Goal: Complete application form

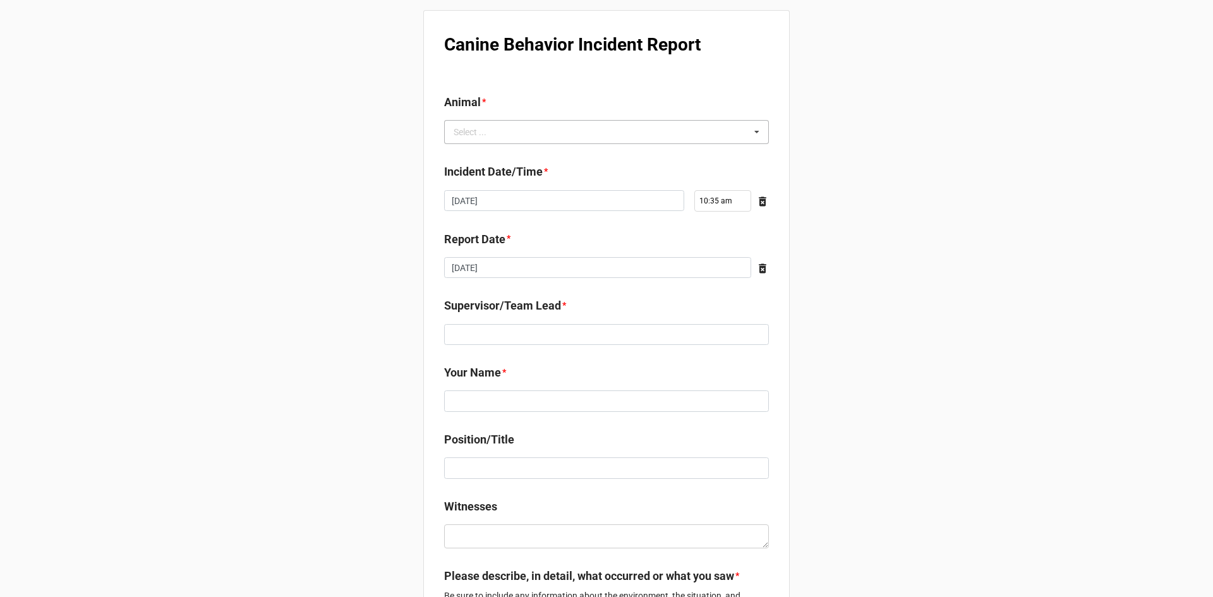
click at [503, 130] on div "Select ... No results found." at bounding box center [606, 132] width 325 height 24
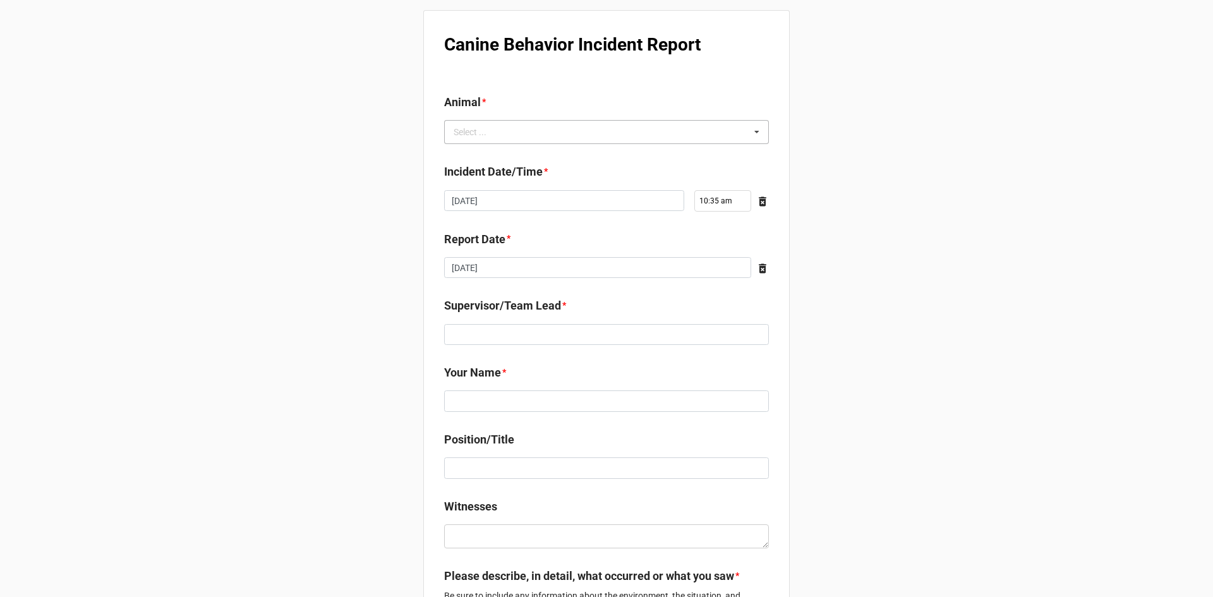
click at [585, 139] on div "Select ... / 2025-0037 / 2025-0038 / 2025-0039 / 2025-0040 / 2025-000453 / 2025…" at bounding box center [606, 132] width 325 height 24
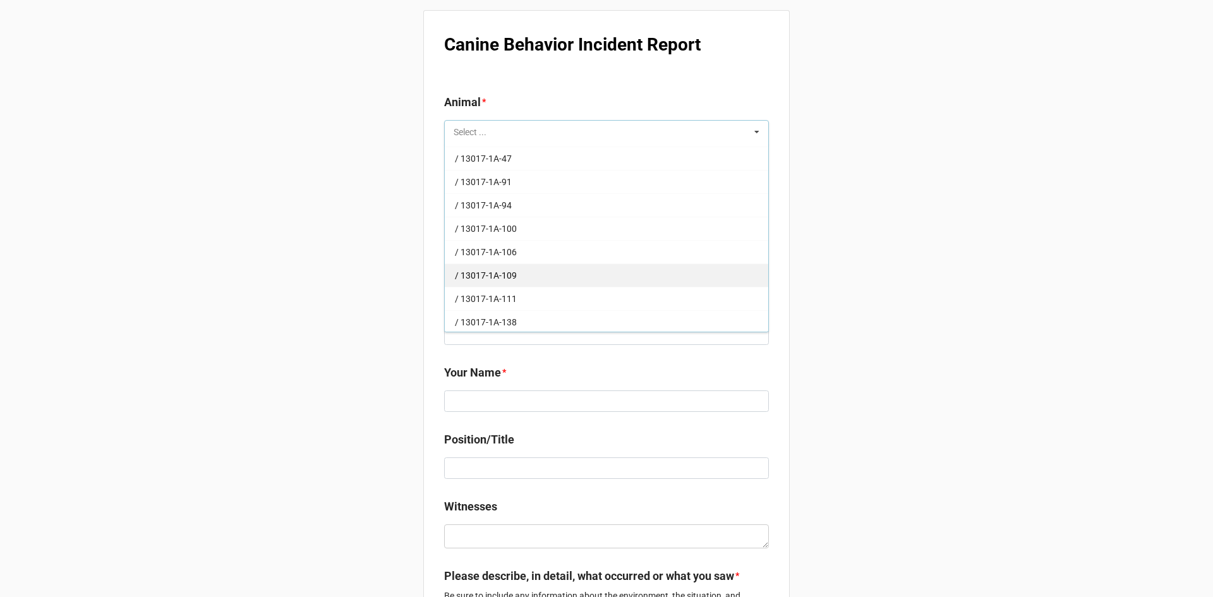
scroll to position [1832, 0]
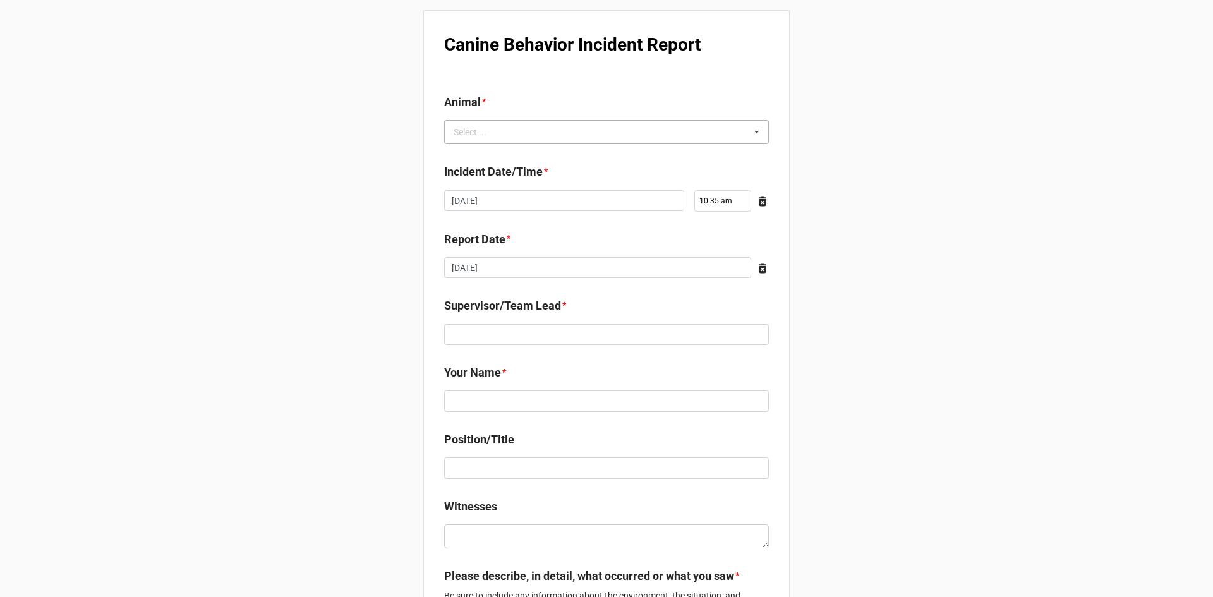
click at [591, 137] on div "Select ... / 2025-0037 / 2025-0038 / 2025-0039 / 2025-0040 / 2025-000453 / 2025…" at bounding box center [606, 132] width 325 height 24
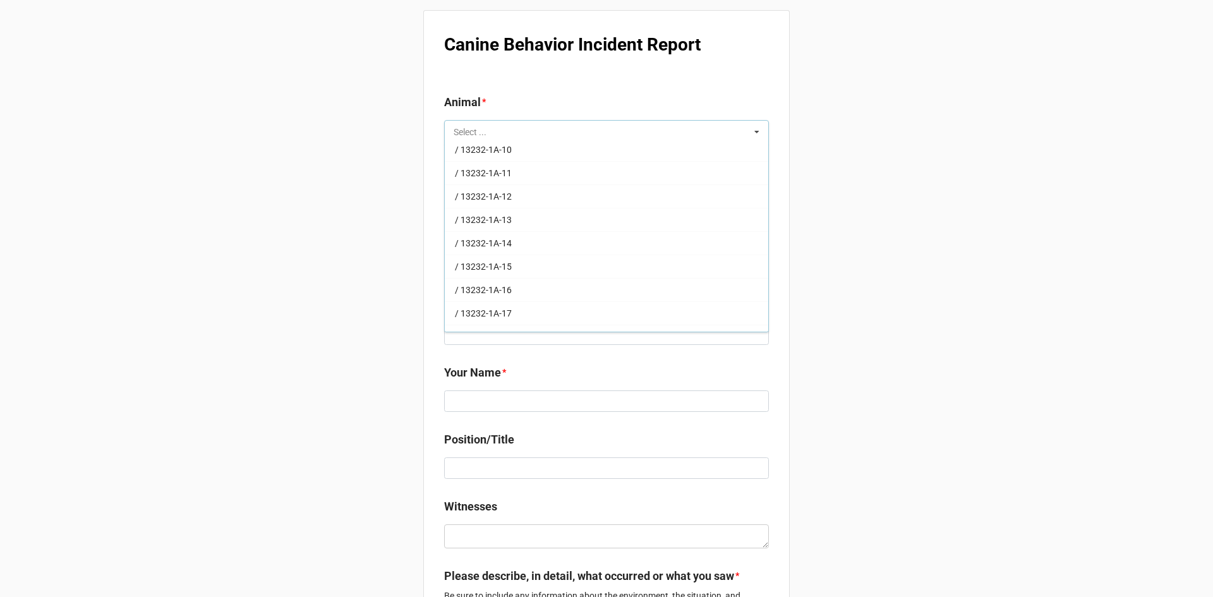
scroll to position [2149, 0]
click at [582, 256] on div "/ 13232-1A-18" at bounding box center [606, 249] width 323 height 23
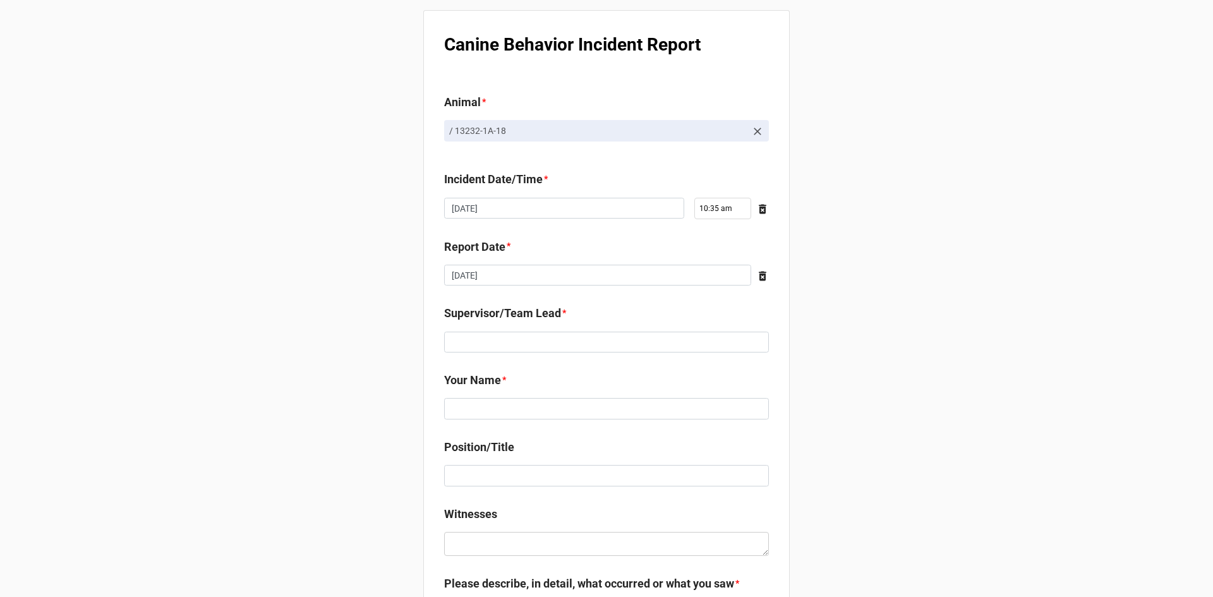
click at [754, 132] on icon at bounding box center [757, 132] width 8 height 8
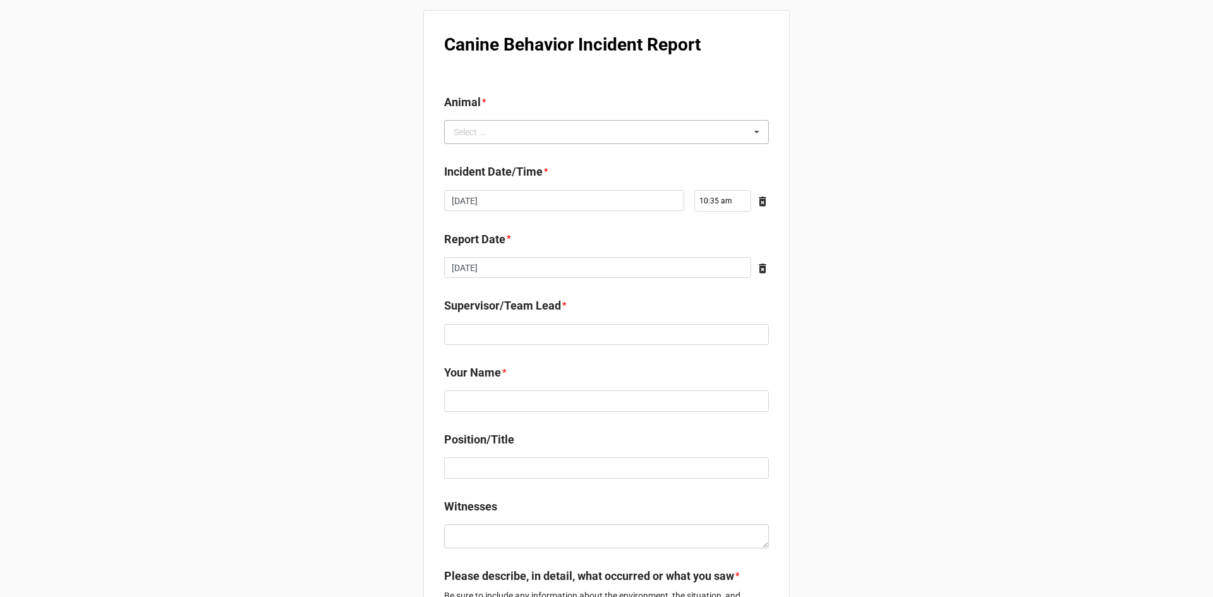
click at [550, 135] on div "Select ... / 2025-0037 / 2025-0038 / 2025-0039 / 2025-0040 / 2025-000453 / 2025…" at bounding box center [606, 132] width 325 height 24
type input "g"
click at [537, 131] on div "g Select ... / 2025-0037 / 2025-0038 / 2025-0039 / 2025-0040 / 2025-000453 / 20…" at bounding box center [606, 132] width 325 height 24
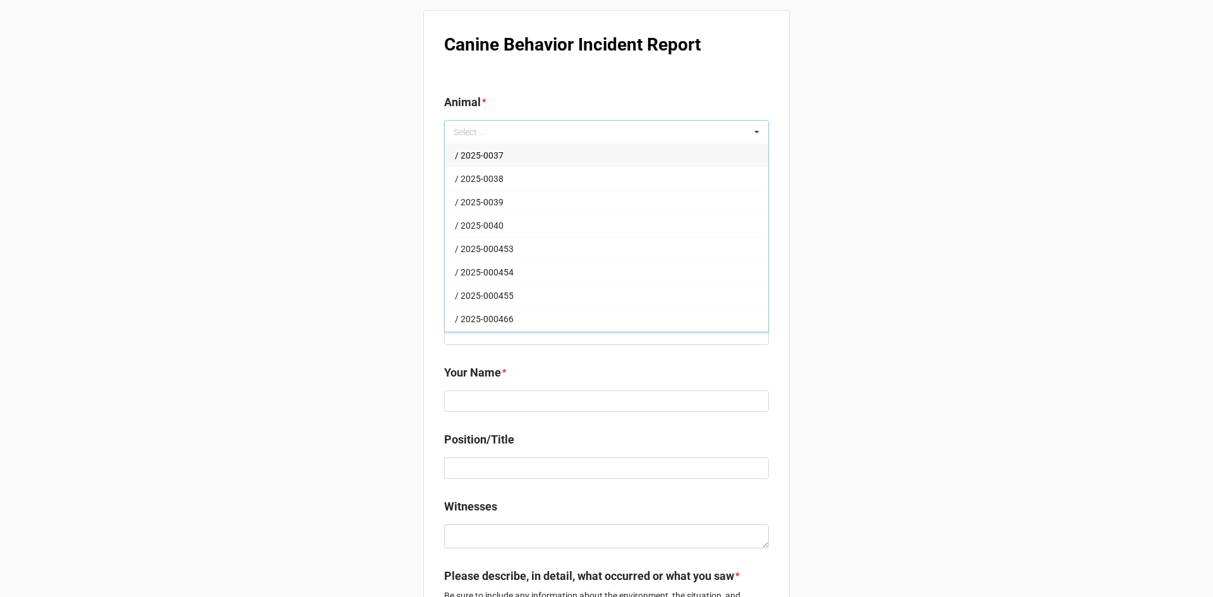
click at [479, 128] on div "g Select ... / 2025-0037 / 2025-0038 / 2025-0039 / 2025-0040 / 2025-000453 / 20…" at bounding box center [606, 132] width 325 height 24
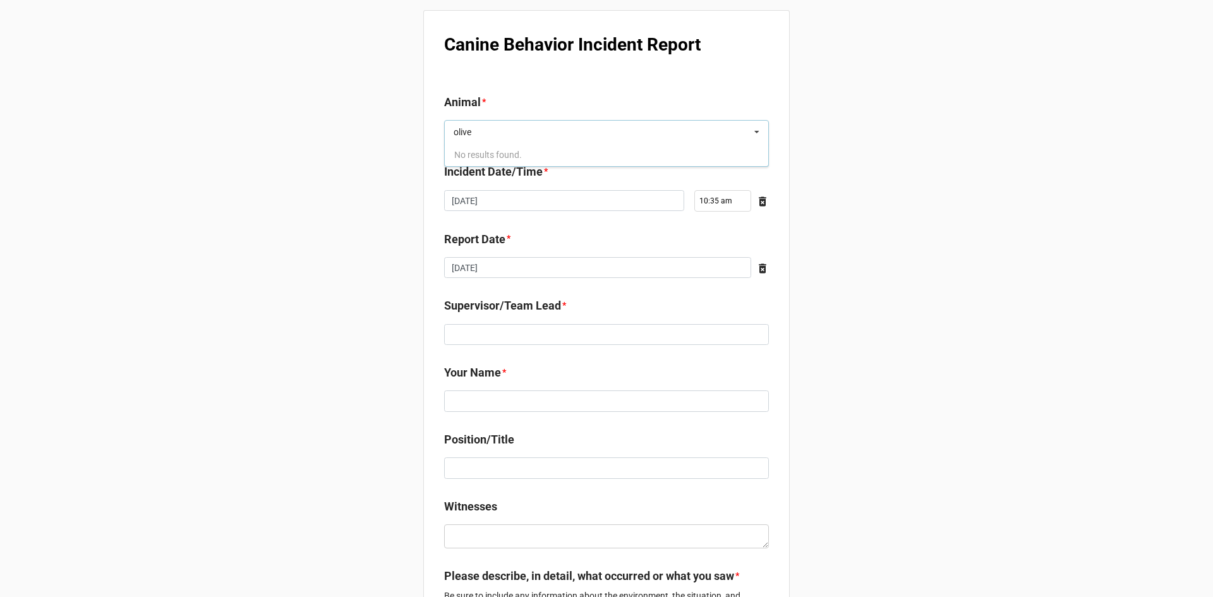
click at [479, 128] on input "olive" at bounding box center [476, 132] width 46 height 11
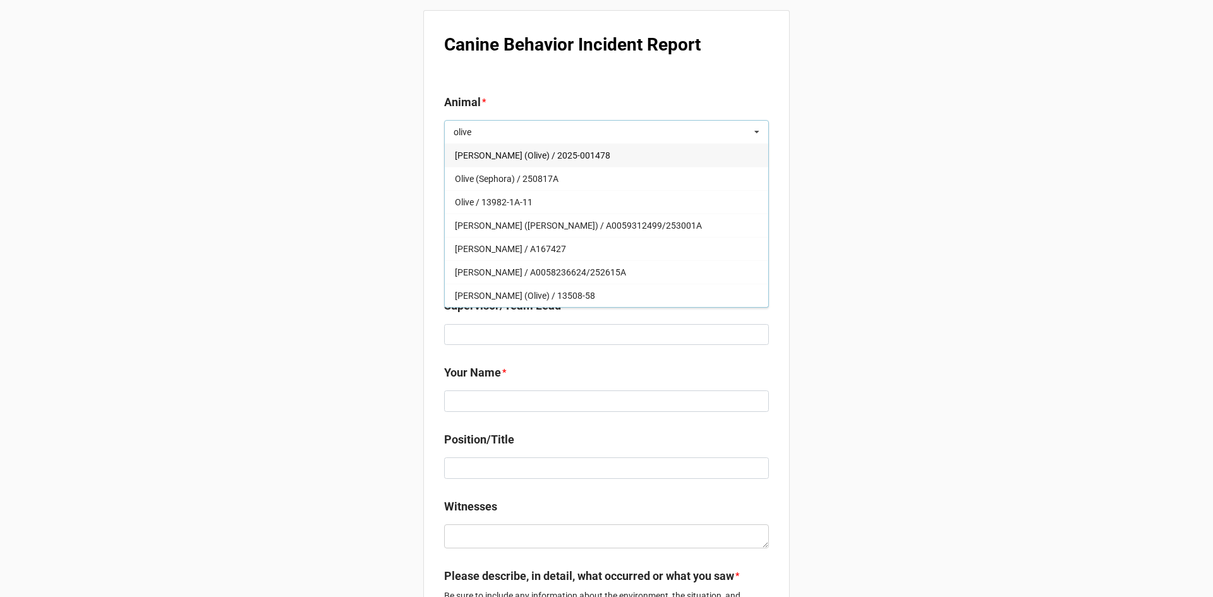
type input "olive"
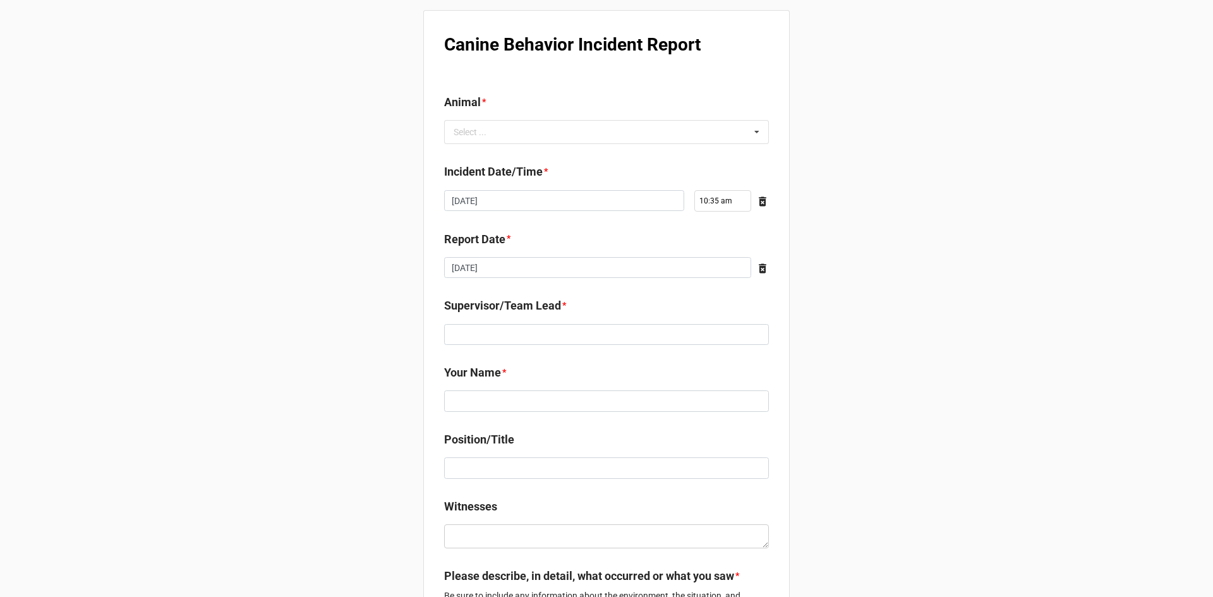
click at [539, 119] on div "Animal *" at bounding box center [606, 106] width 325 height 27
click at [535, 131] on div "olive Select ... / 2025-0037 / 2025-0038 / 2025-0039 / 2025-0040 / 2025-000453 …" at bounding box center [606, 132] width 325 height 24
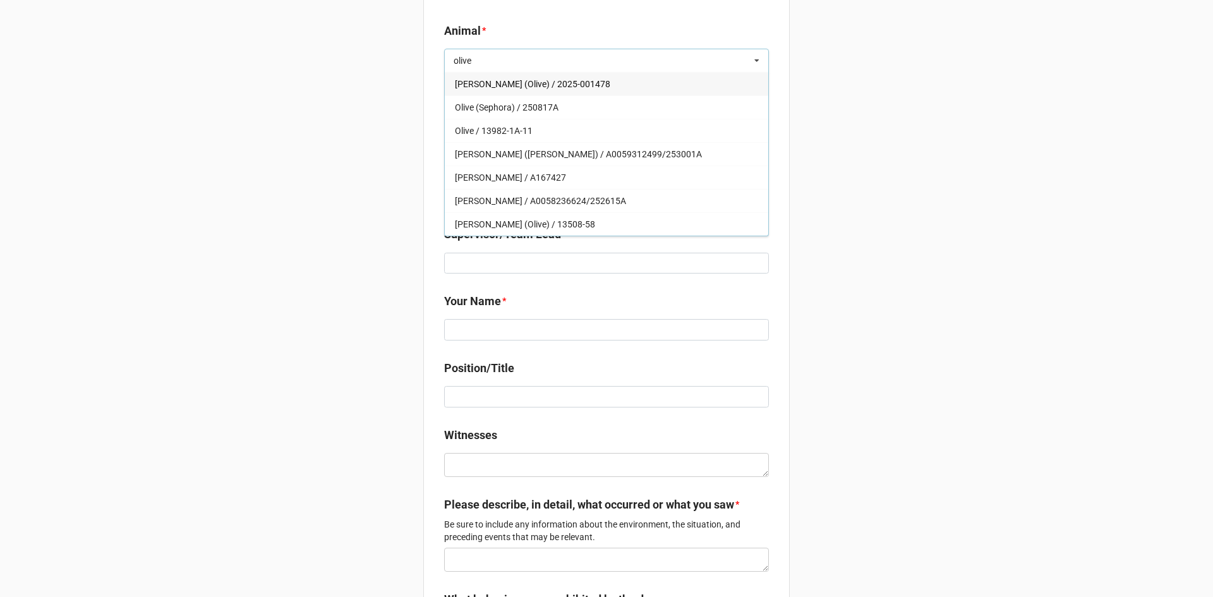
scroll to position [0, 0]
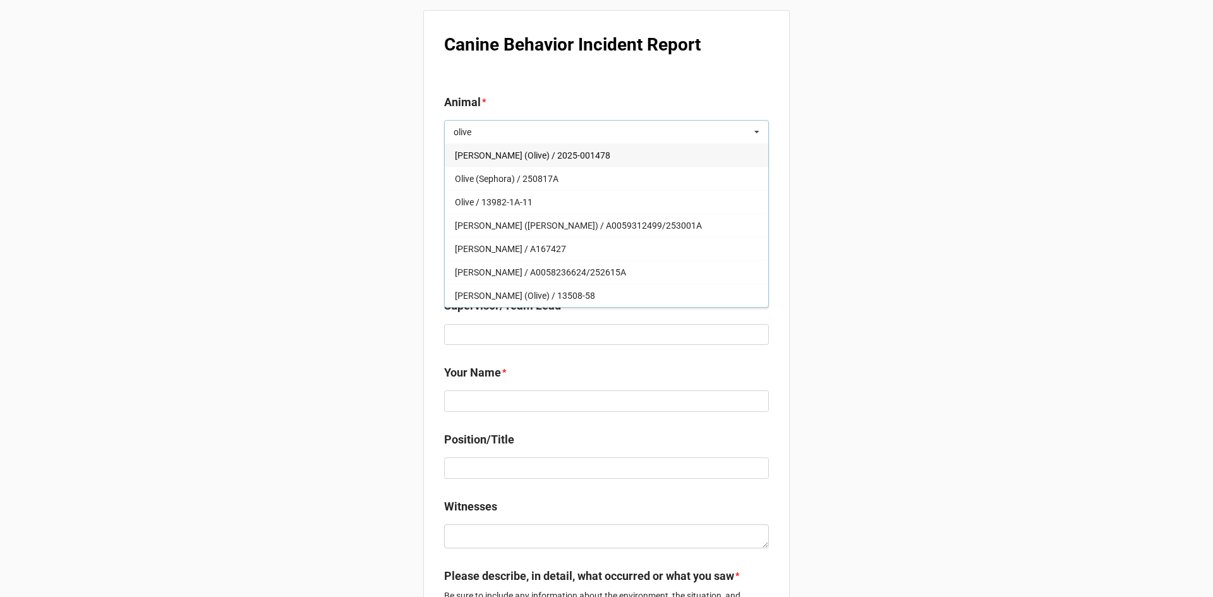
type input "olive"
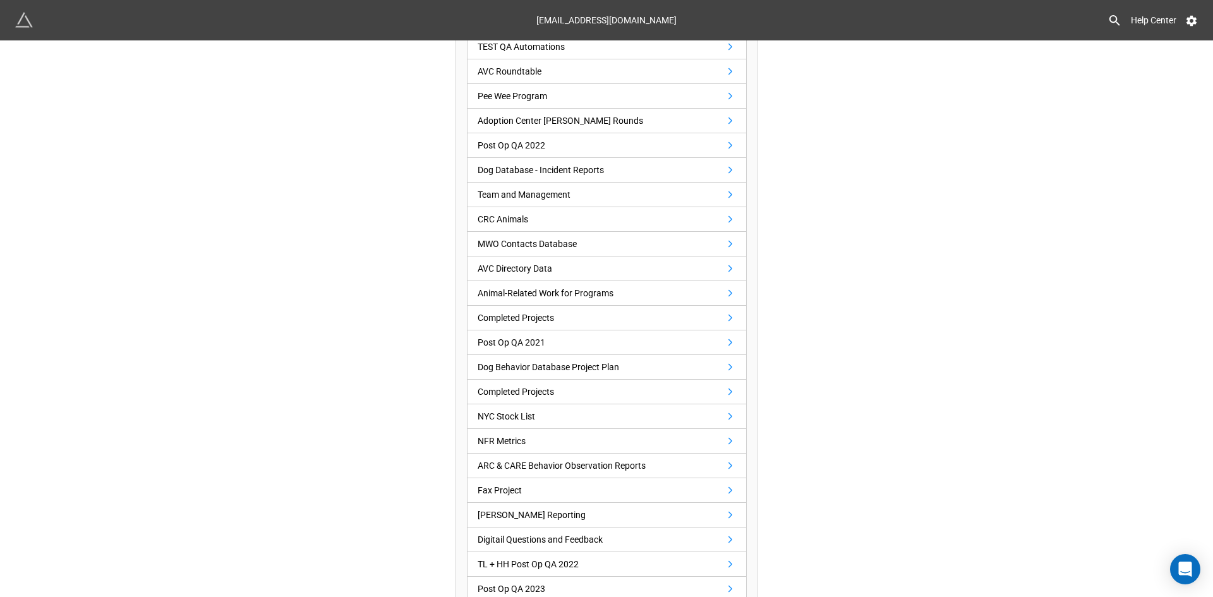
scroll to position [869, 0]
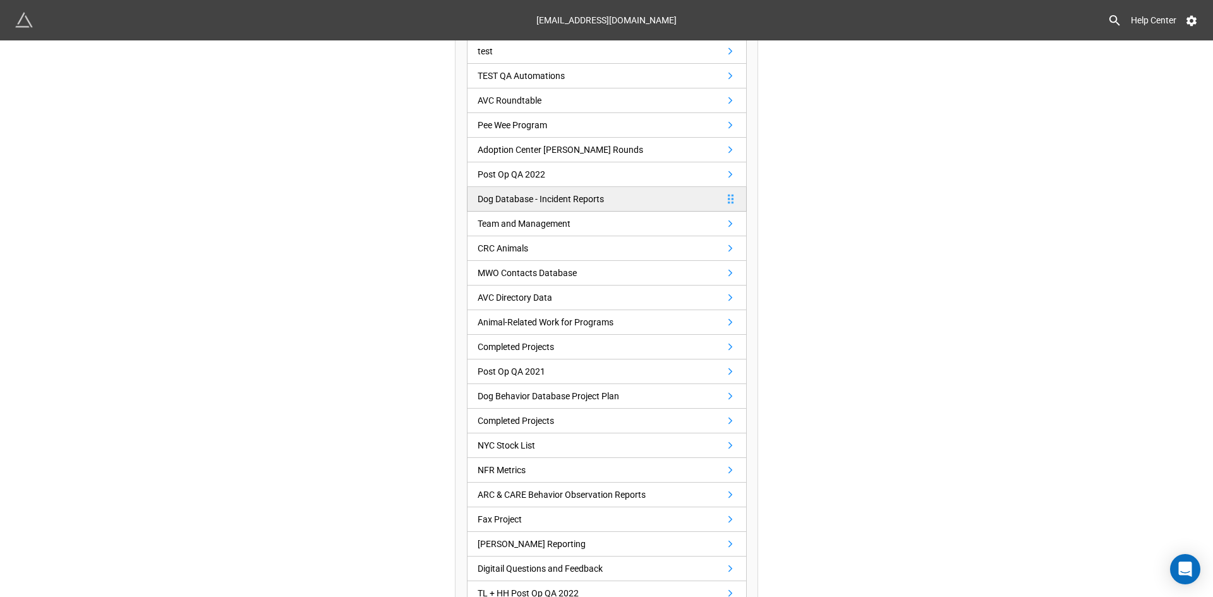
click at [510, 198] on div "Dog Database - Incident Reports" at bounding box center [540, 199] width 126 height 14
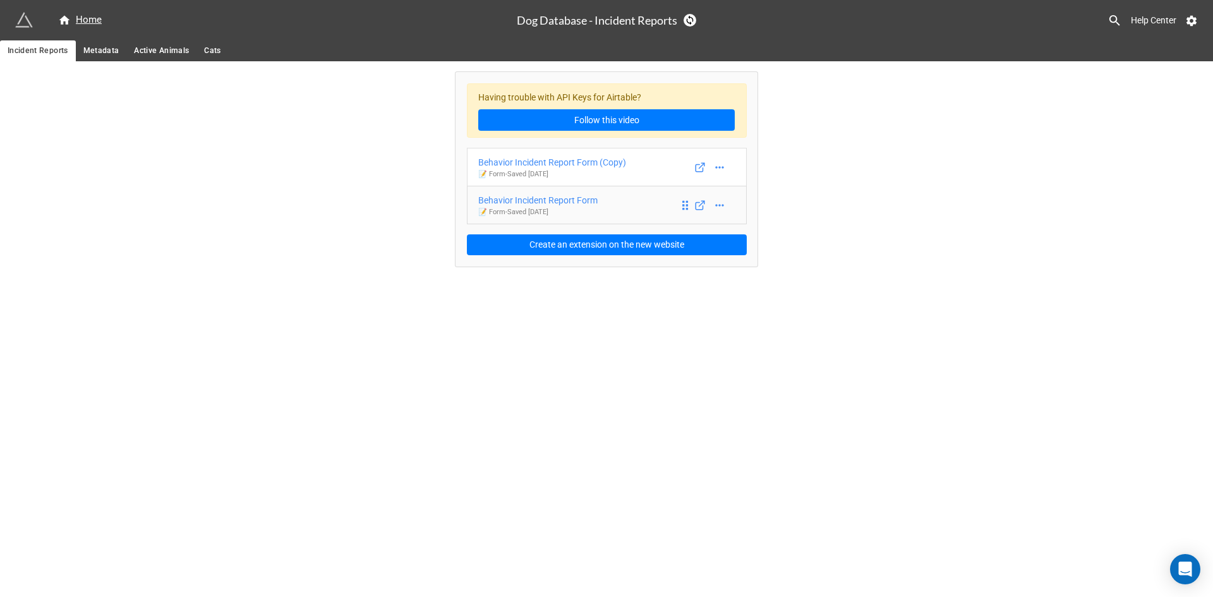
click at [565, 197] on div "Behavior Incident Report Form" at bounding box center [537, 200] width 119 height 14
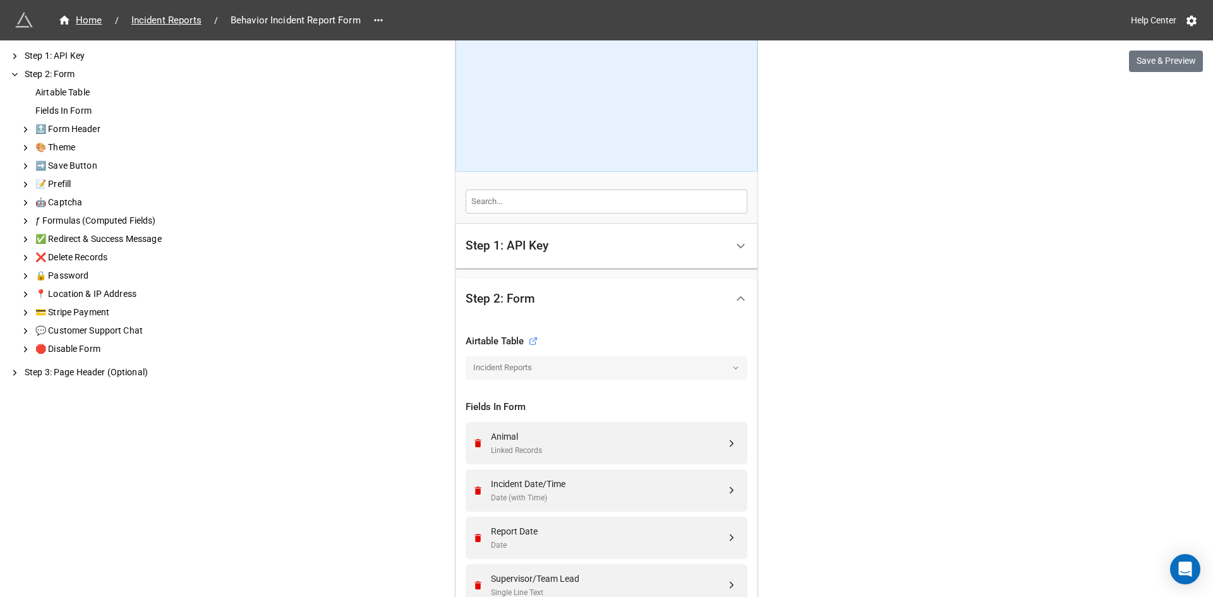
scroll to position [253, 0]
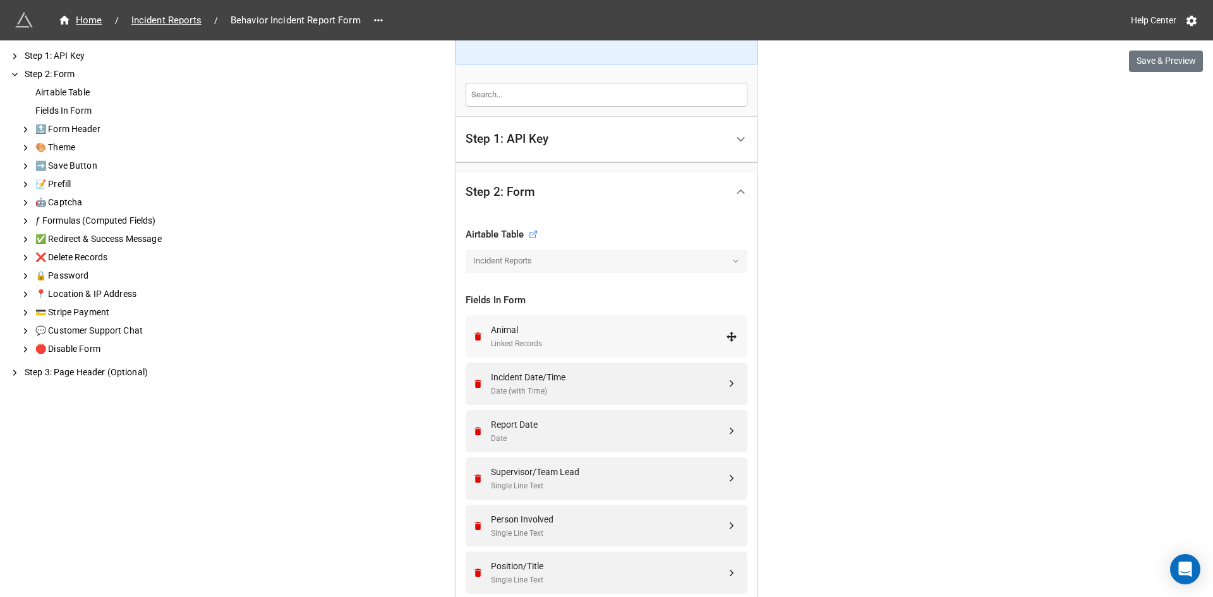
click at [548, 330] on div "Animal" at bounding box center [608, 330] width 235 height 14
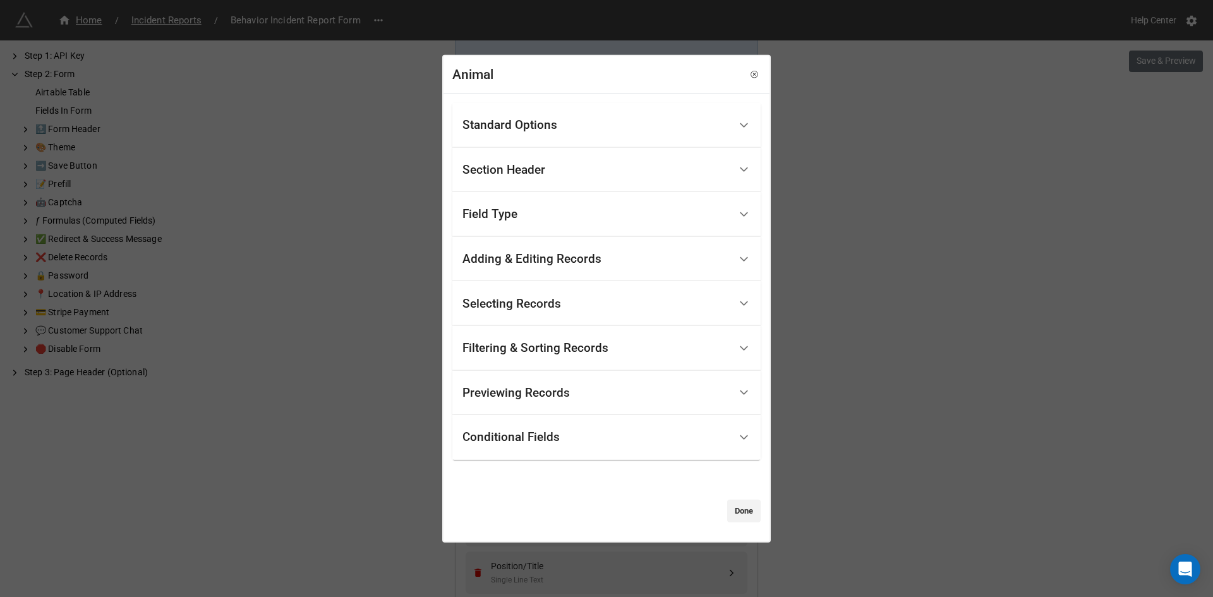
click at [532, 306] on div "Selecting Records" at bounding box center [511, 303] width 99 height 13
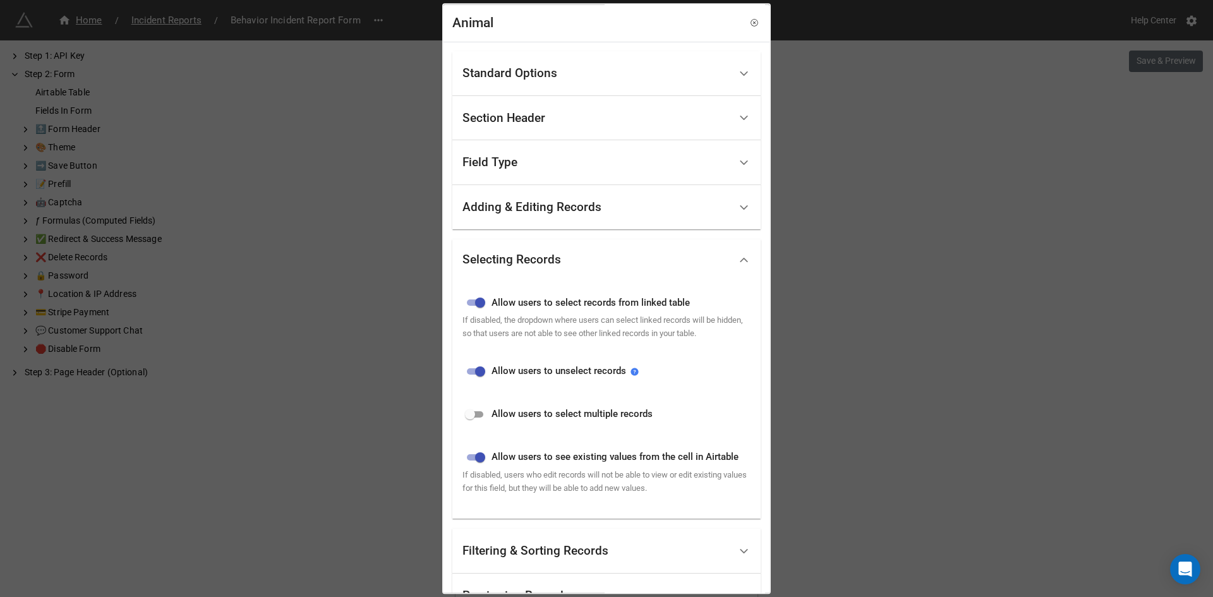
click at [537, 213] on div "Adding & Editing Records" at bounding box center [531, 207] width 139 height 13
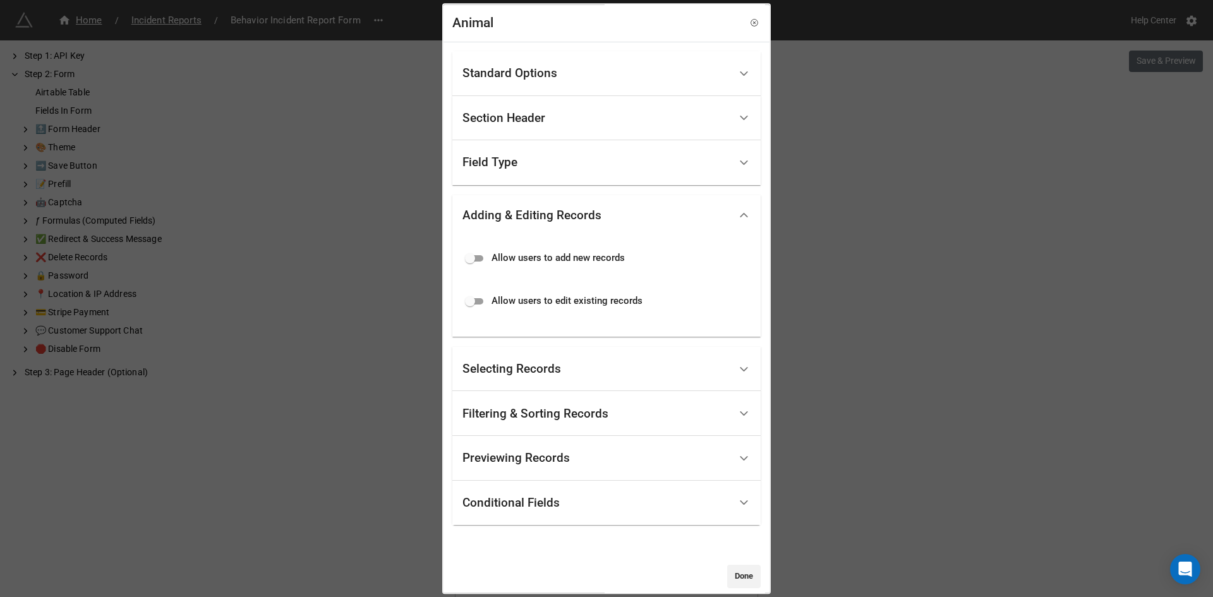
click at [531, 163] on div "Field Type" at bounding box center [595, 163] width 267 height 30
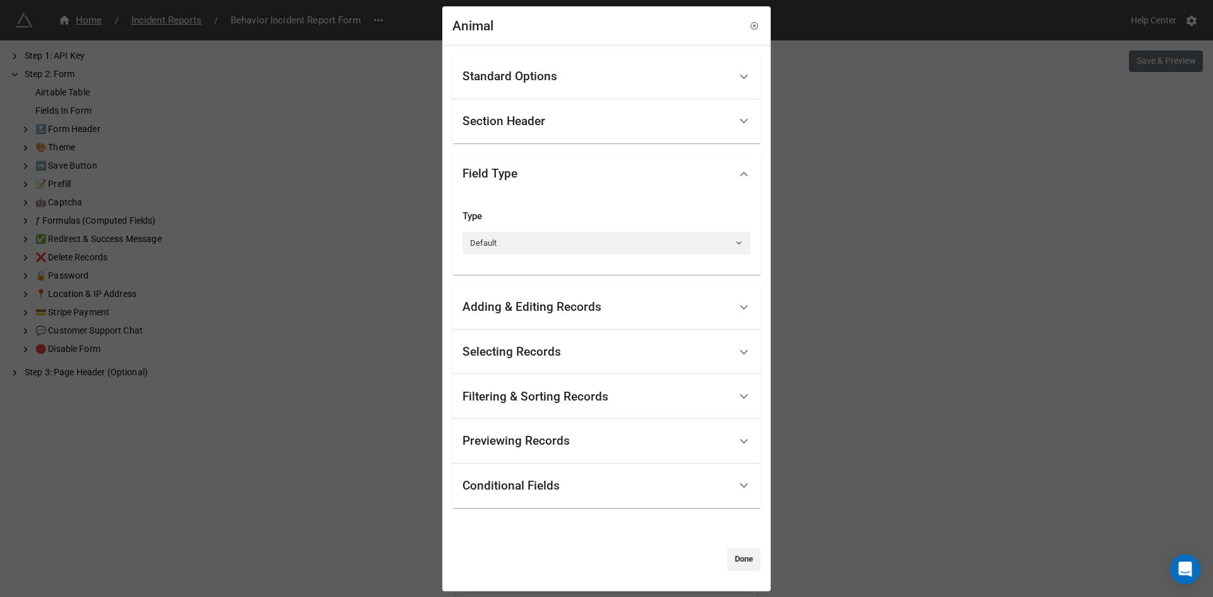
click at [534, 130] on div "Section Header" at bounding box center [595, 122] width 267 height 30
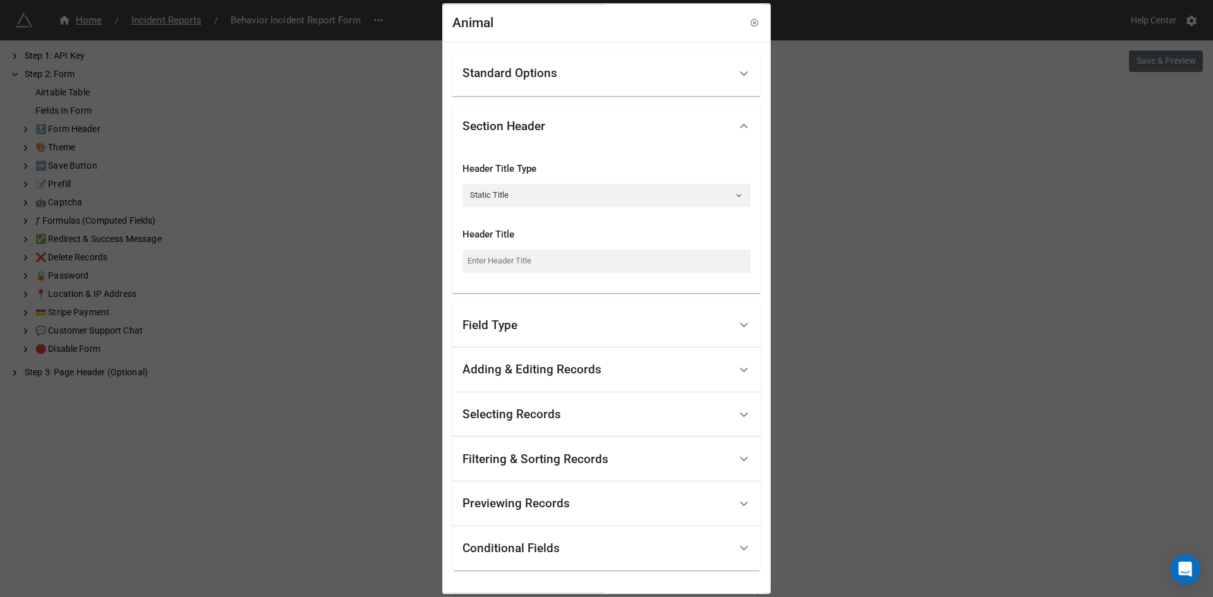
click at [540, 73] on div "Standard Options" at bounding box center [509, 74] width 95 height 13
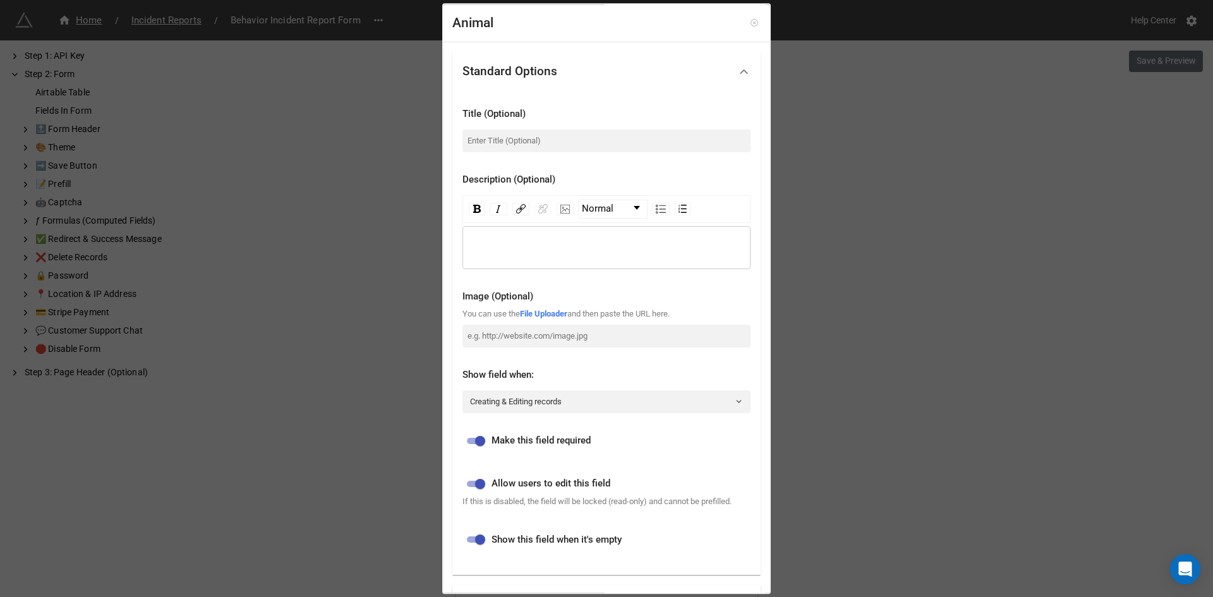
click at [748, 21] on link at bounding box center [754, 22] width 13 height 13
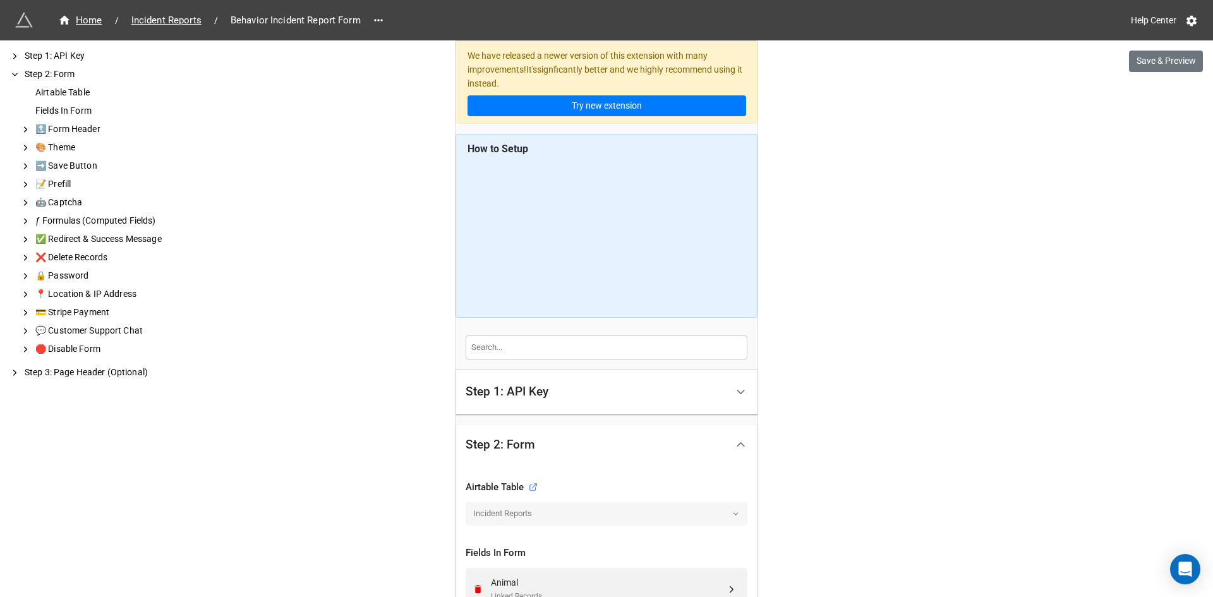
scroll to position [316, 0]
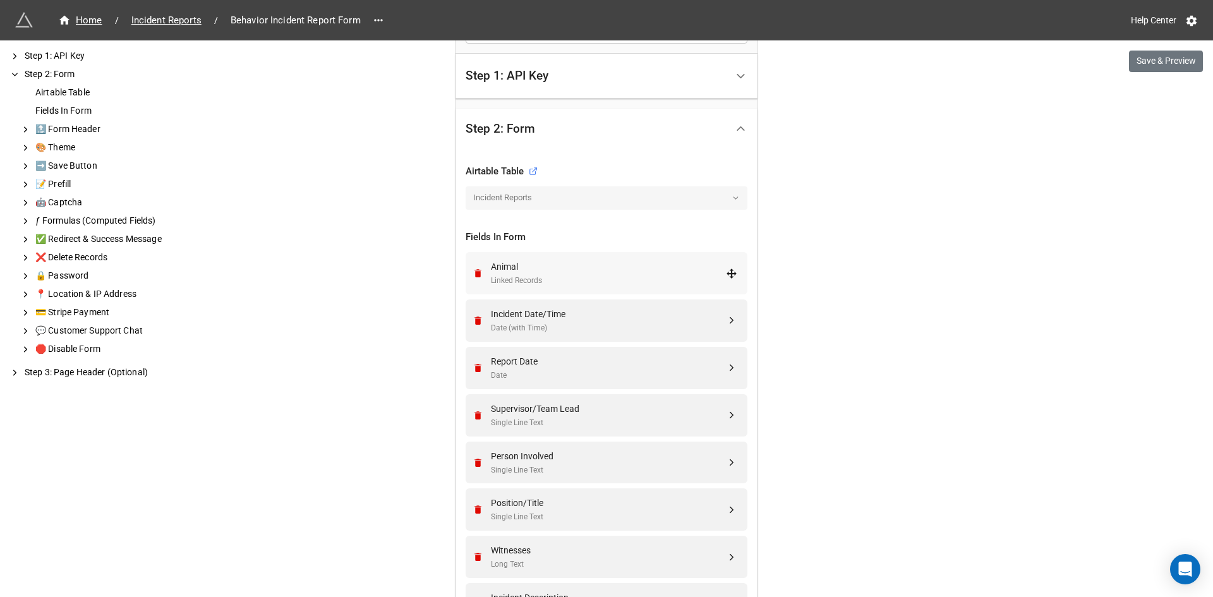
click at [519, 271] on div "Animal" at bounding box center [608, 267] width 235 height 14
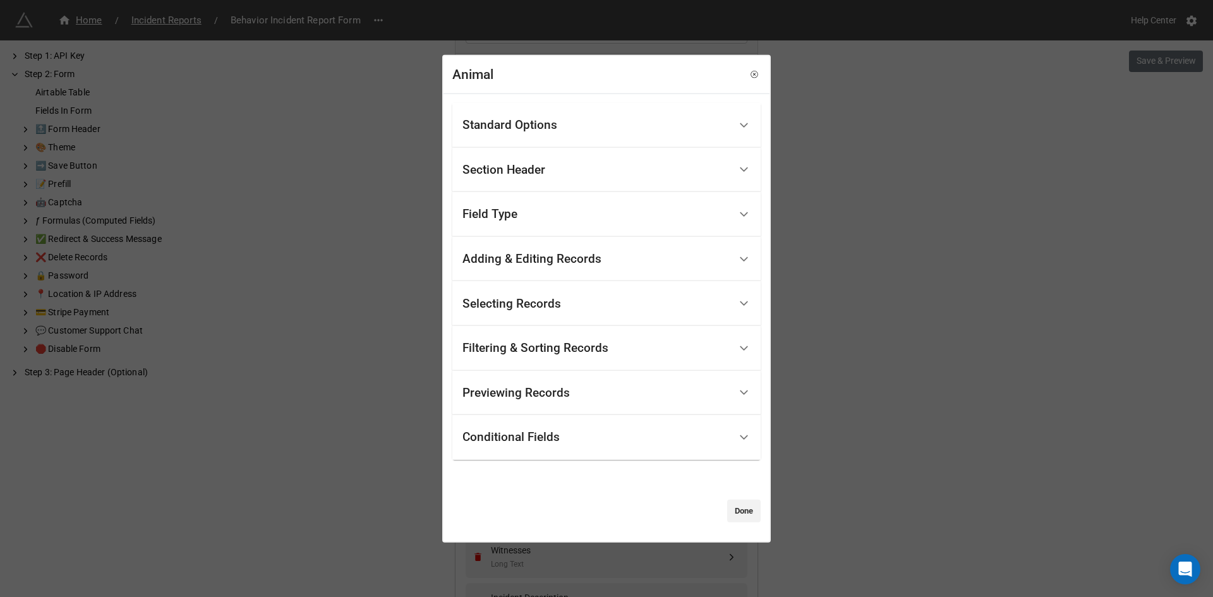
click at [547, 121] on div "Standard Options" at bounding box center [509, 125] width 95 height 13
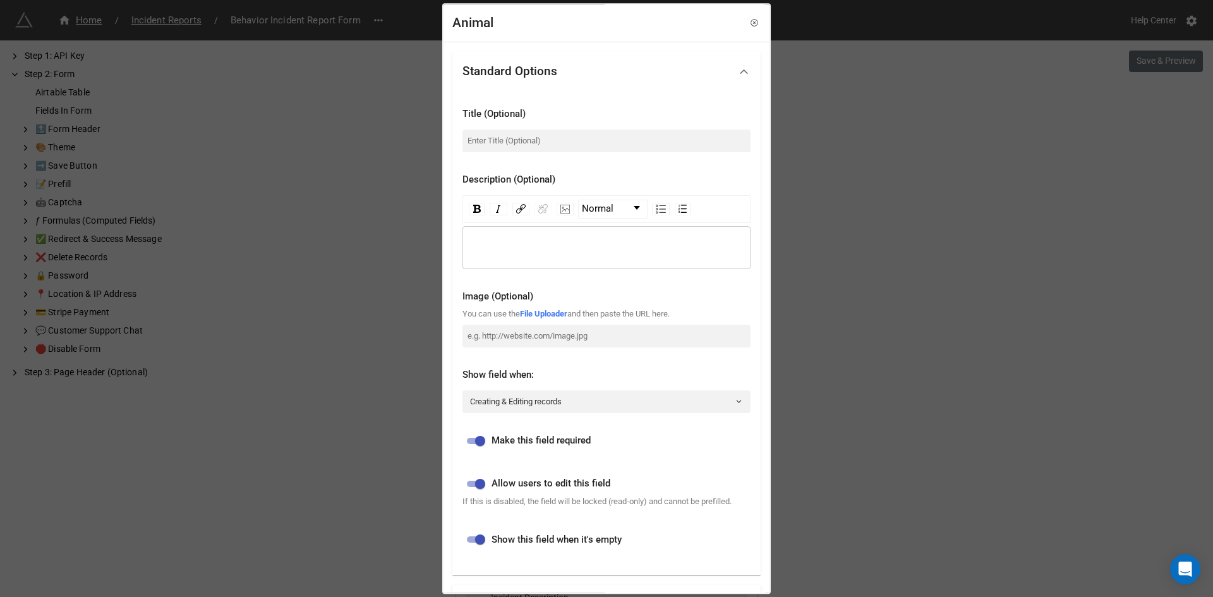
click at [547, 58] on div "Standard Options" at bounding box center [595, 72] width 267 height 30
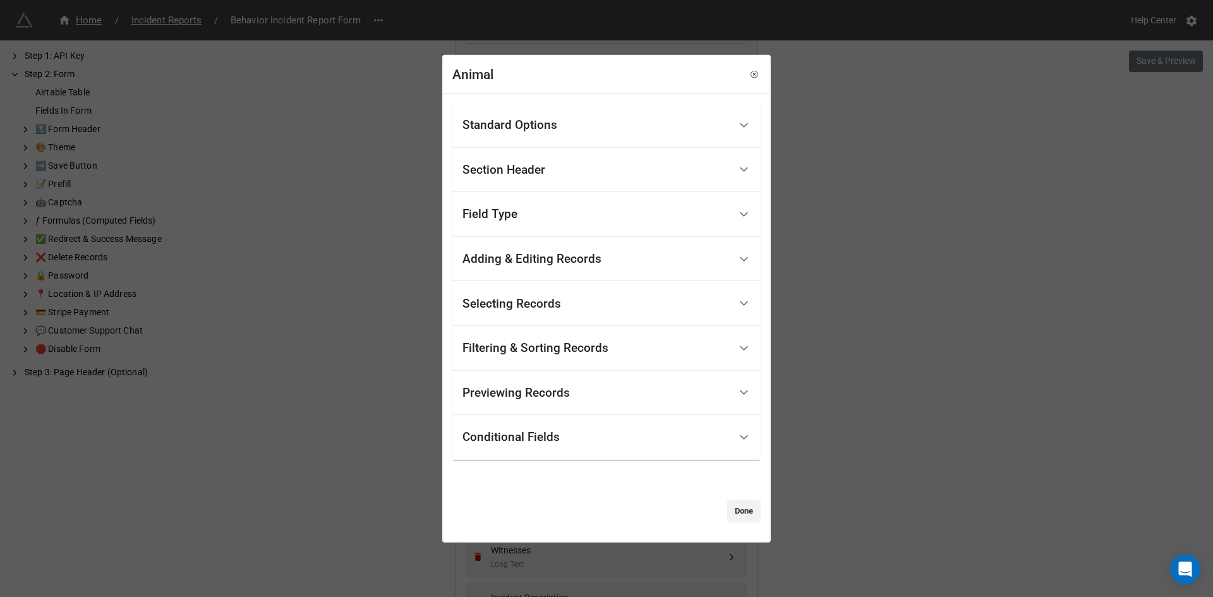
click at [526, 173] on div "Section Header" at bounding box center [503, 170] width 83 height 13
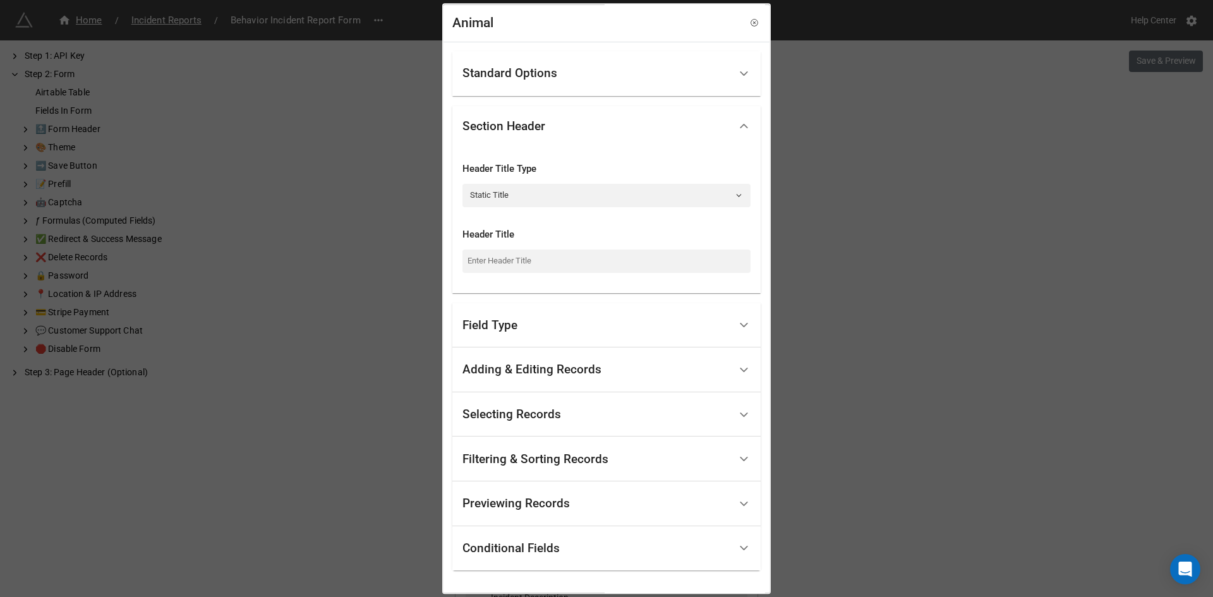
click at [526, 132] on div "Section Header" at bounding box center [503, 126] width 83 height 13
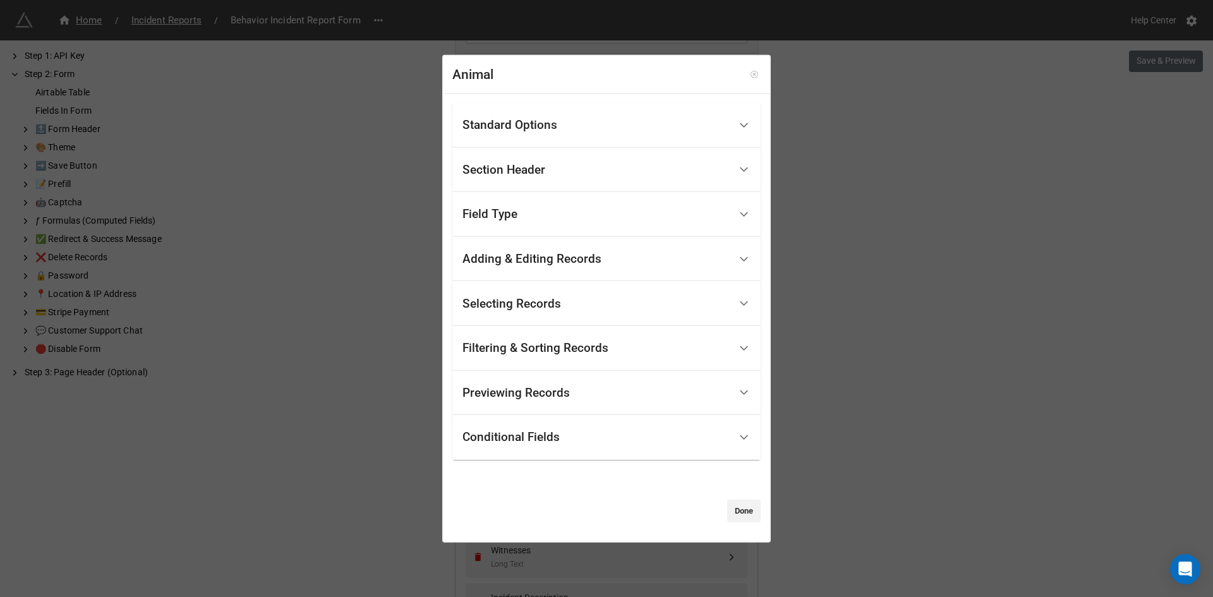
click at [750, 72] on icon at bounding box center [754, 74] width 9 height 9
